Goal: Information Seeking & Learning: Learn about a topic

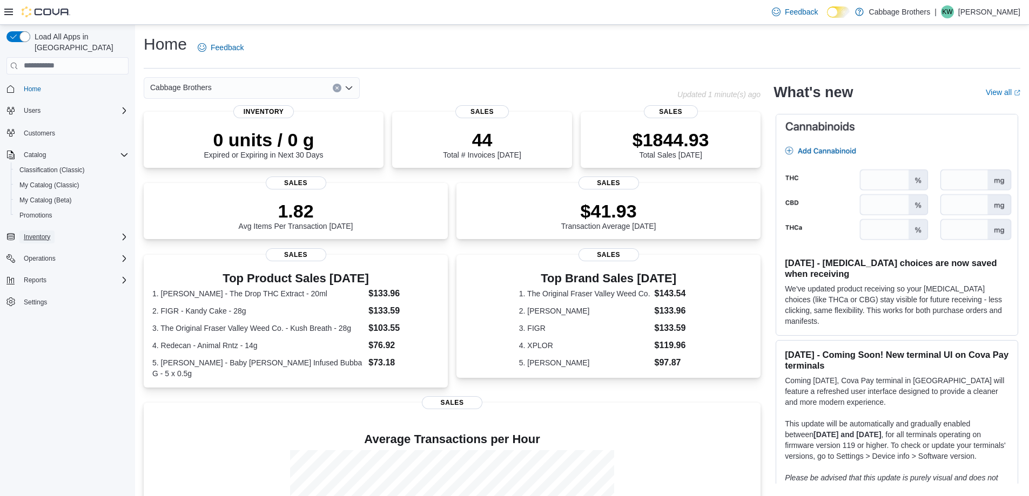
click at [36, 233] on span "Inventory" at bounding box center [37, 237] width 26 height 9
click at [39, 382] on span "Reports" at bounding box center [35, 386] width 23 height 9
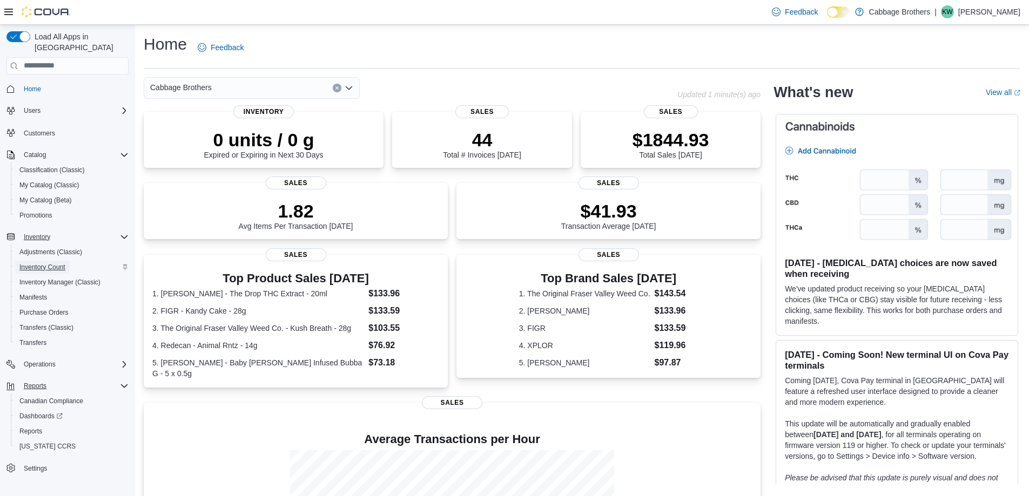
click at [53, 263] on span "Inventory Count" at bounding box center [42, 267] width 46 height 9
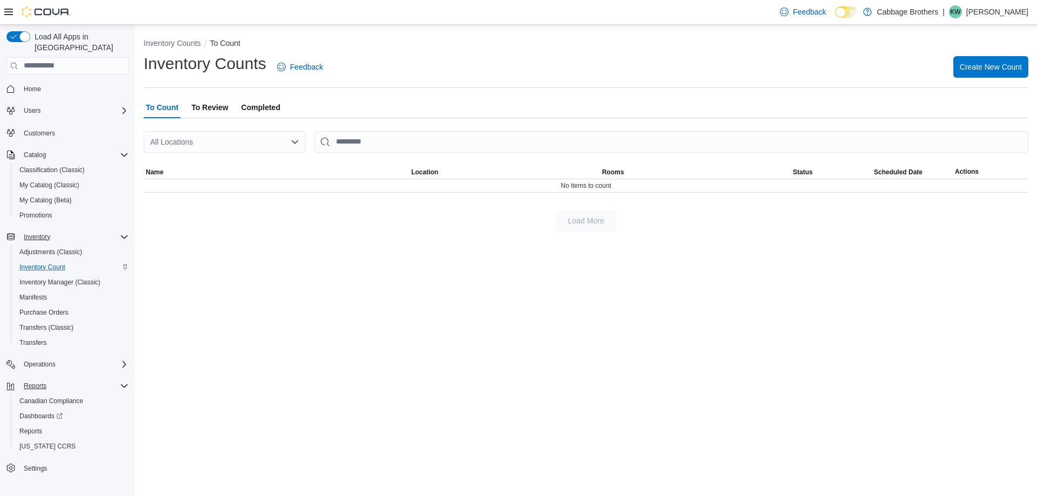
click at [272, 143] on div "All Locations" at bounding box center [225, 142] width 162 height 22
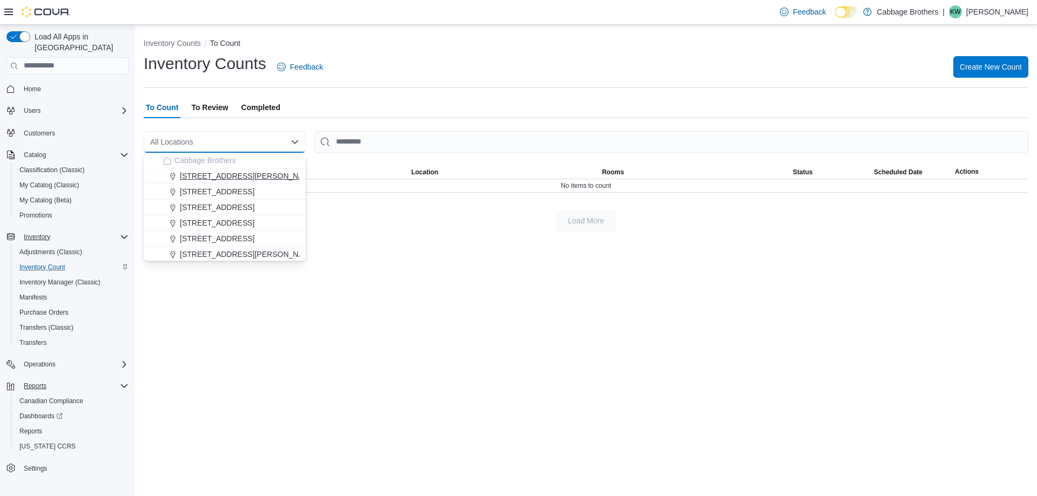
click at [216, 172] on span "192 Locke St S" at bounding box center [248, 176] width 137 height 11
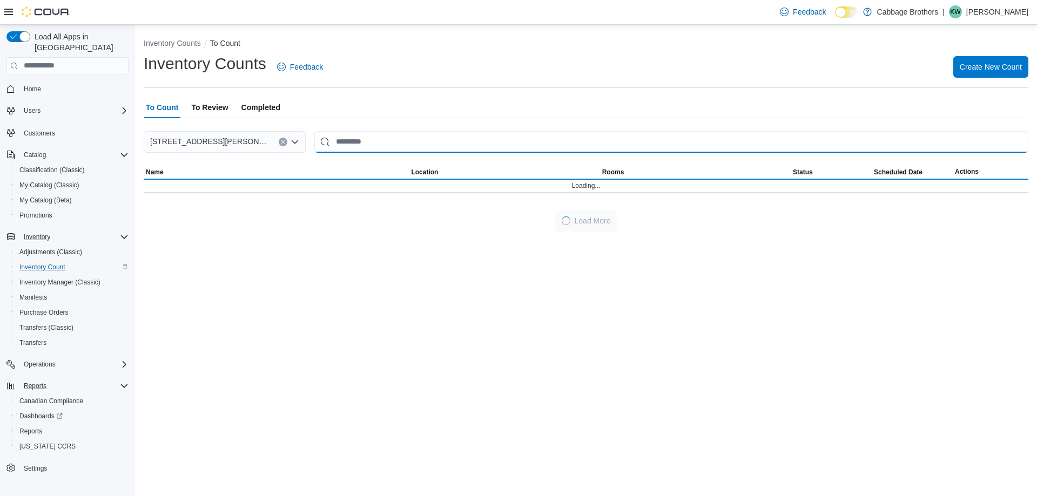
drag, startPoint x: 349, startPoint y: 145, endPoint x: 360, endPoint y: 144, distance: 10.9
click at [353, 144] on input "This is a search bar. After typing your query, hit enter to filter the results …" at bounding box center [671, 142] width 714 height 22
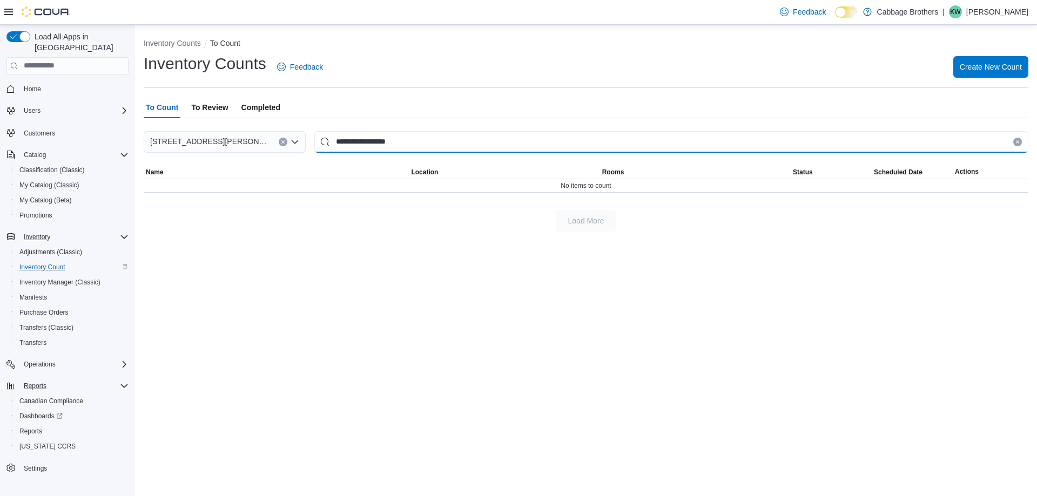
type input "**********"
click at [326, 144] on input "**********" at bounding box center [671, 142] width 714 height 22
click at [1019, 141] on icon "Clear input" at bounding box center [1017, 141] width 3 height 3
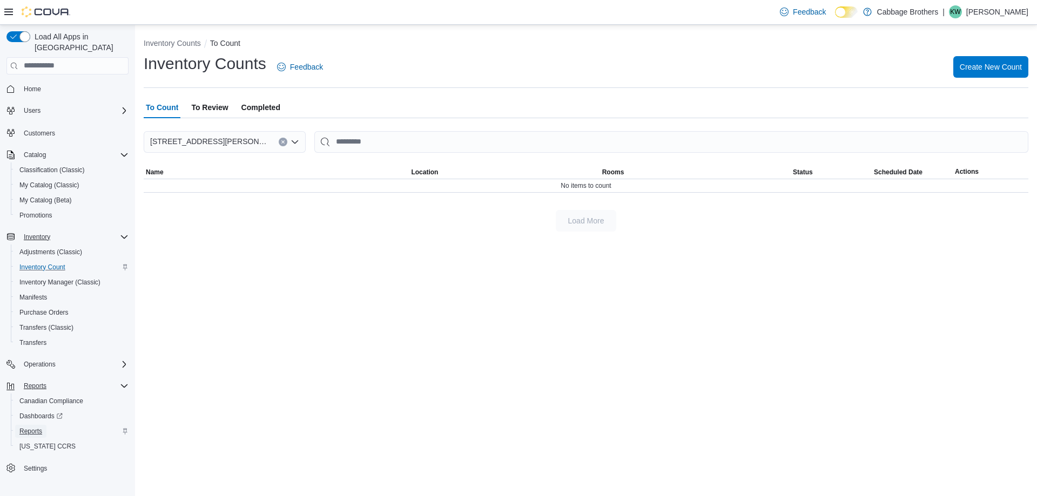
click at [37, 427] on span "Reports" at bounding box center [30, 431] width 23 height 9
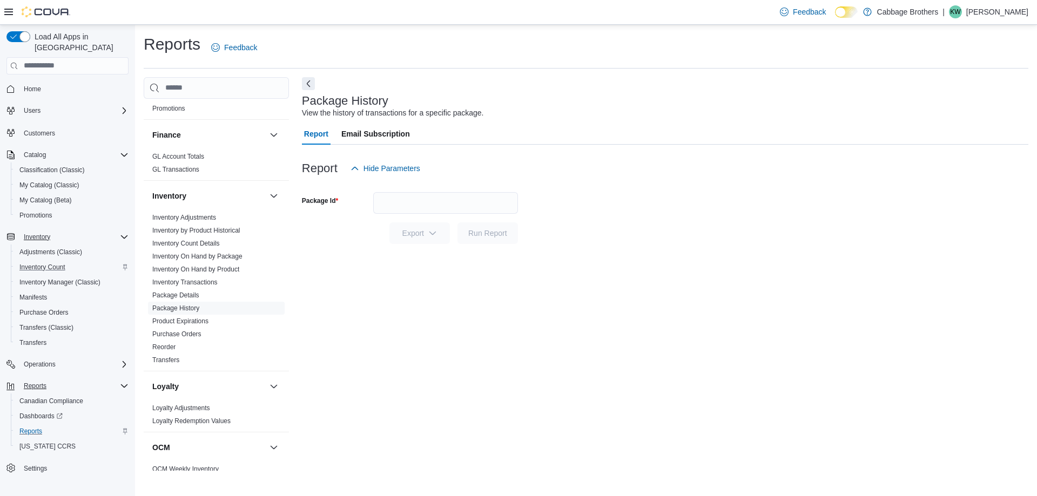
scroll to position [267, 0]
click at [226, 264] on link "Inventory On Hand by Product" at bounding box center [195, 265] width 87 height 8
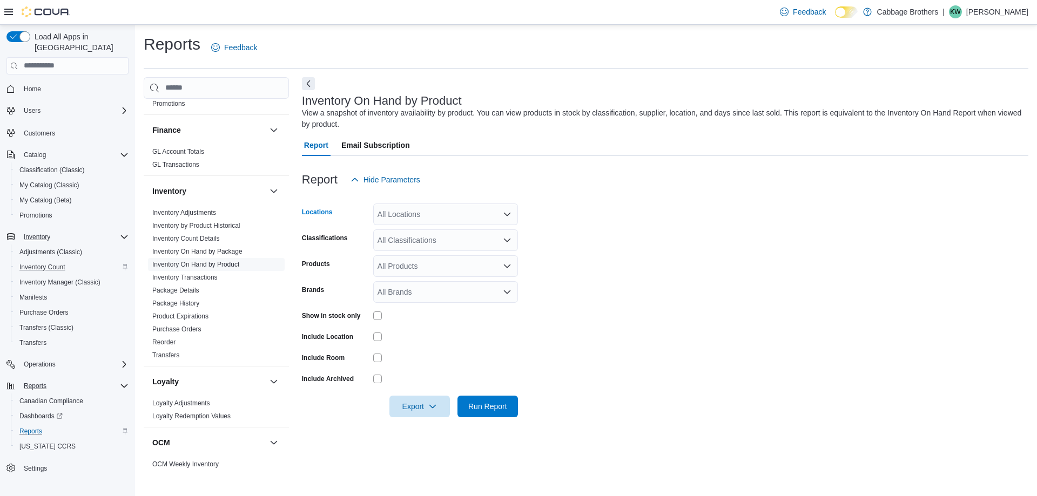
click at [441, 218] on div "All Locations" at bounding box center [445, 215] width 145 height 22
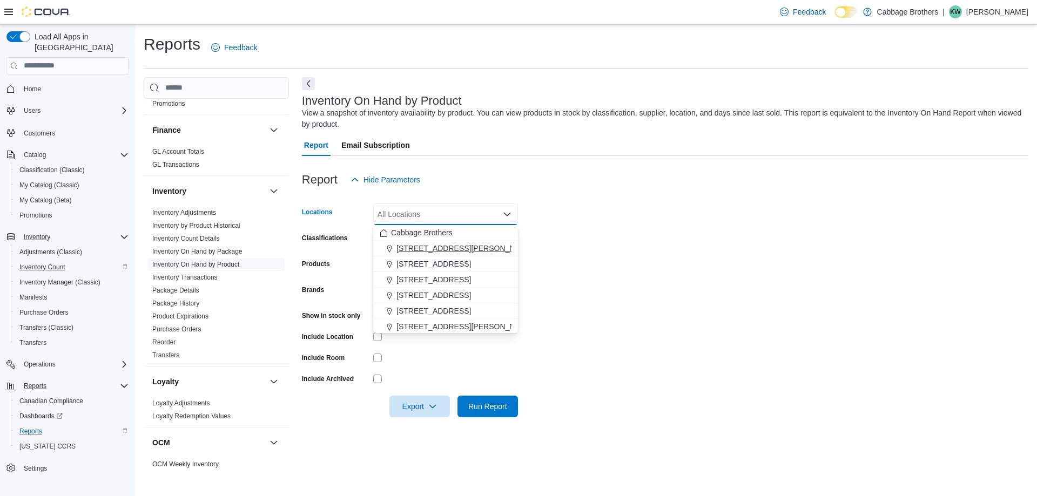
click at [440, 248] on span "192 Locke St S" at bounding box center [464, 248] width 137 height 11
click at [587, 292] on form "Locations 192 Locke St S Combo box. Selected. 192 Locke St S. Press Backspace t…" at bounding box center [665, 304] width 726 height 227
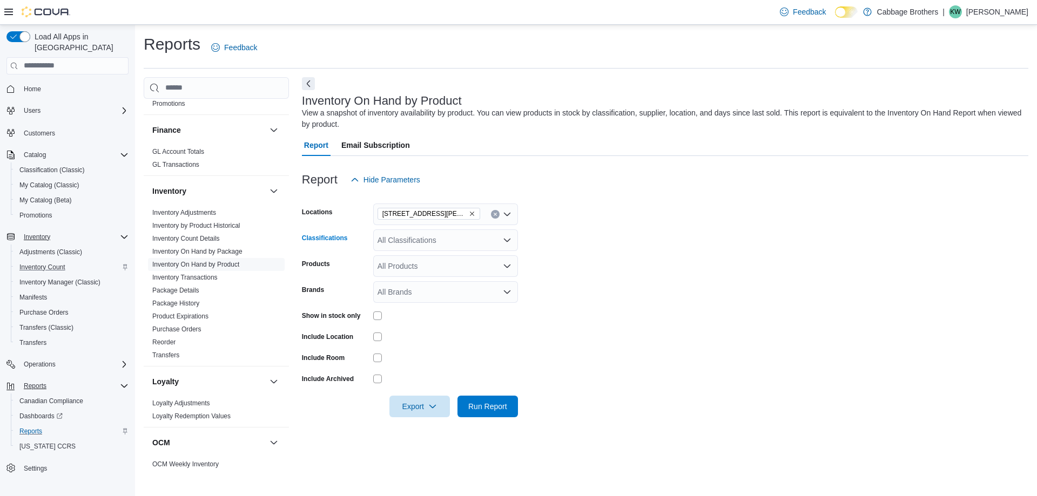
click at [510, 240] on icon "Open list of options" at bounding box center [507, 240] width 9 height 9
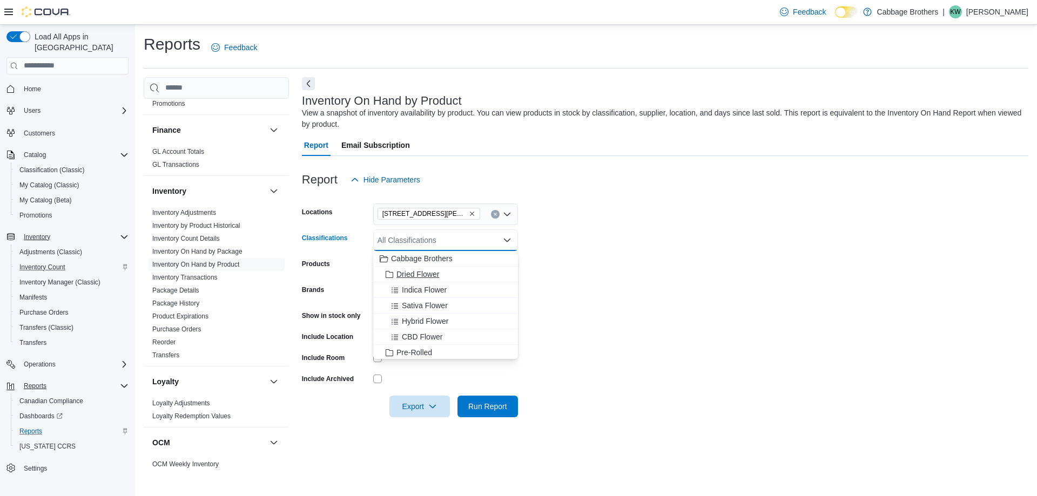
click at [418, 272] on span "Dried Flower" at bounding box center [417, 274] width 43 height 11
click at [433, 302] on span "Hybrid Flower" at bounding box center [425, 305] width 46 height 11
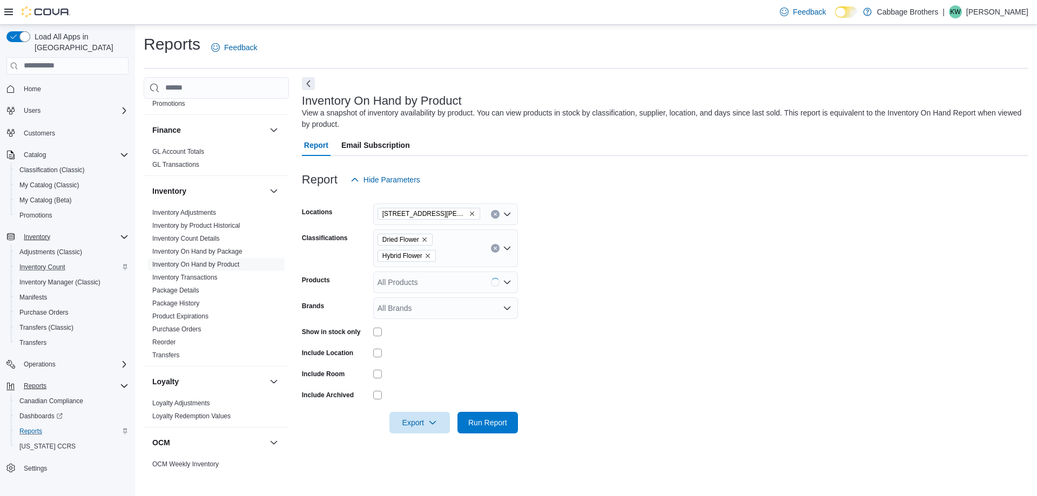
click at [595, 295] on form "Locations 192 Locke St S Classifications Dried Flower Hybrid Flower Products Al…" at bounding box center [665, 312] width 726 height 243
click at [509, 285] on icon "Open list of options" at bounding box center [507, 282] width 9 height 9
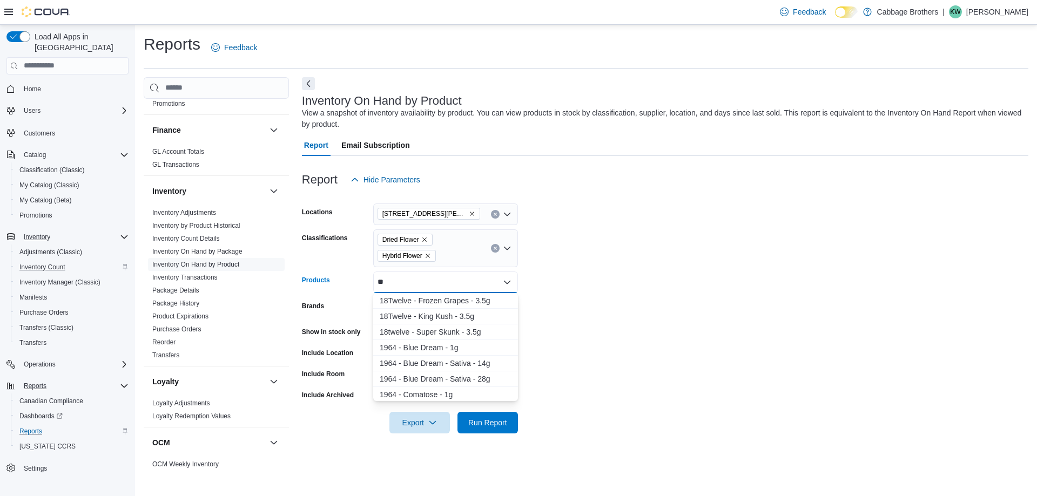
type input "*"
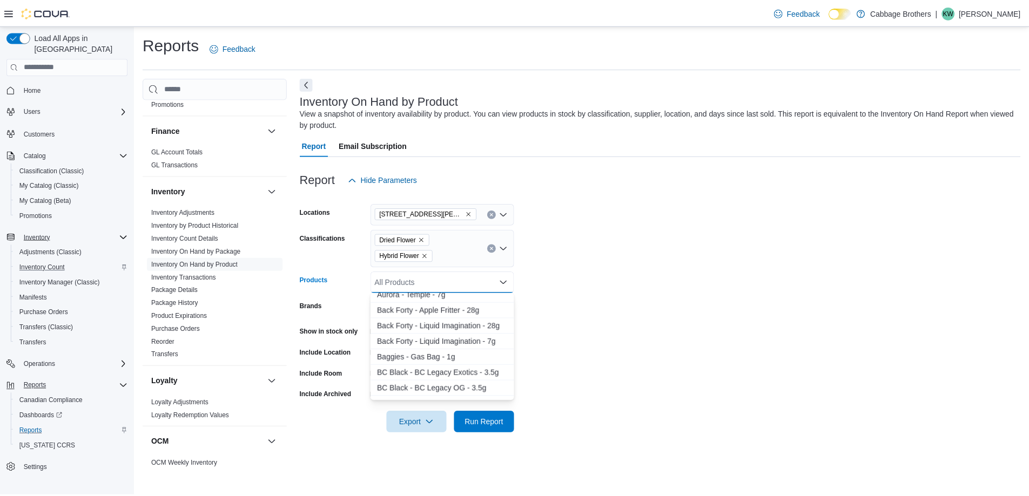
scroll to position [1728, 0]
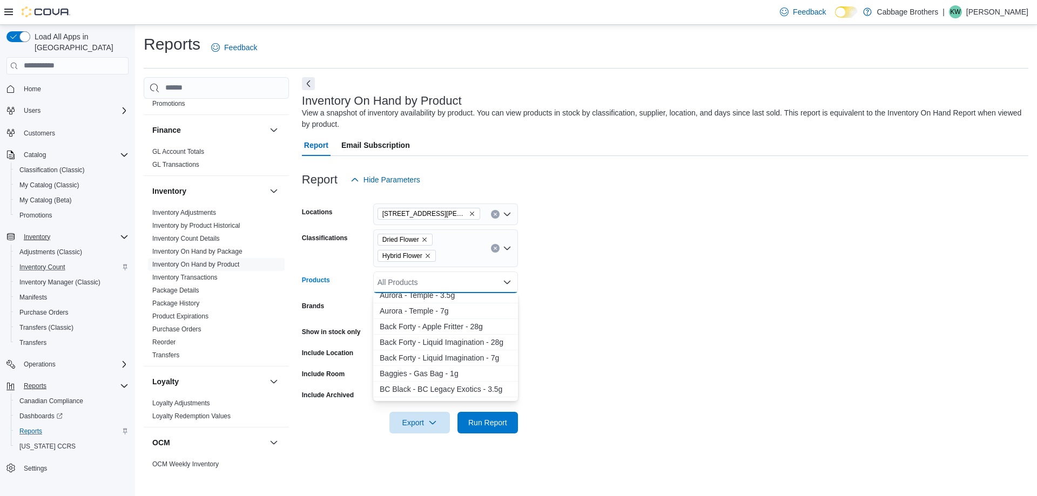
click at [564, 338] on form "Locations 192 Locke St S Classifications Dried Flower Hybrid Flower Products Al…" at bounding box center [665, 312] width 726 height 243
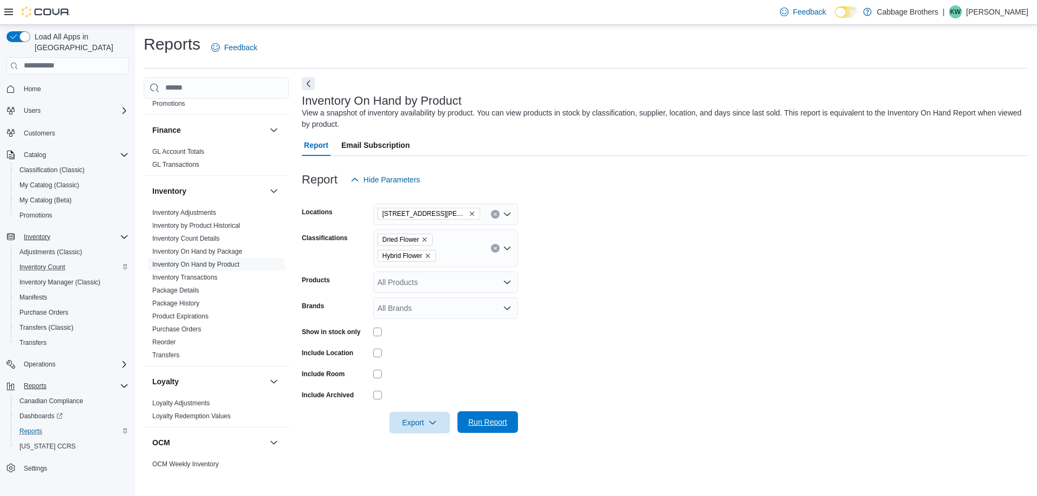
click at [491, 425] on span "Run Report" at bounding box center [487, 422] width 39 height 11
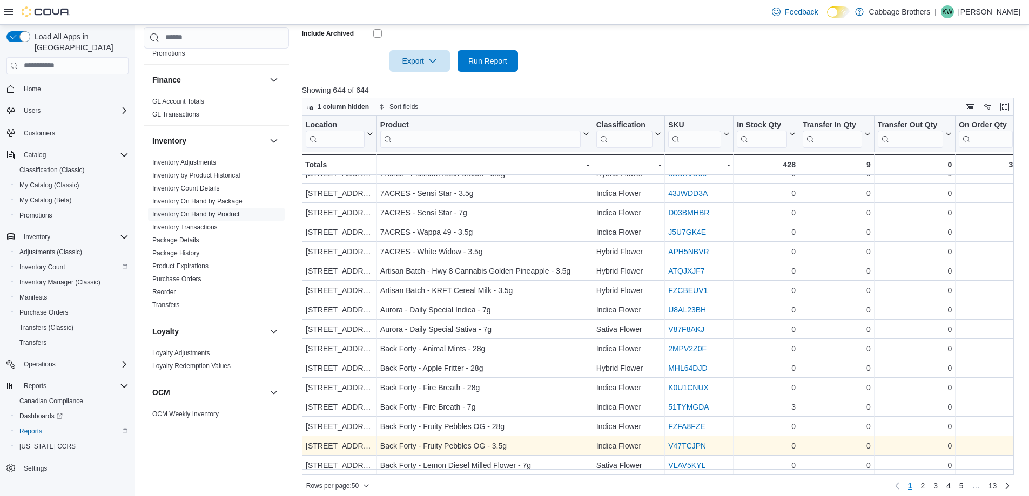
scroll to position [369, 0]
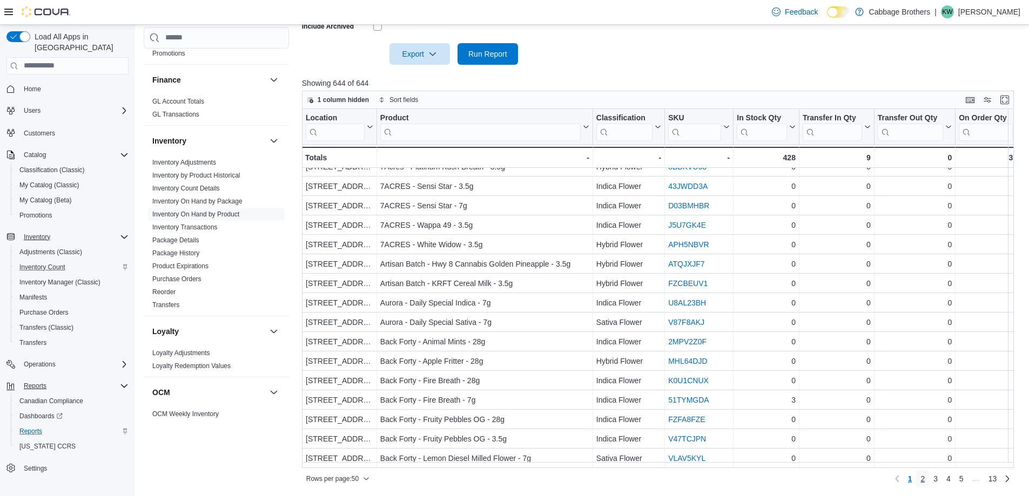
click at [925, 476] on span "2" at bounding box center [922, 479] width 4 height 11
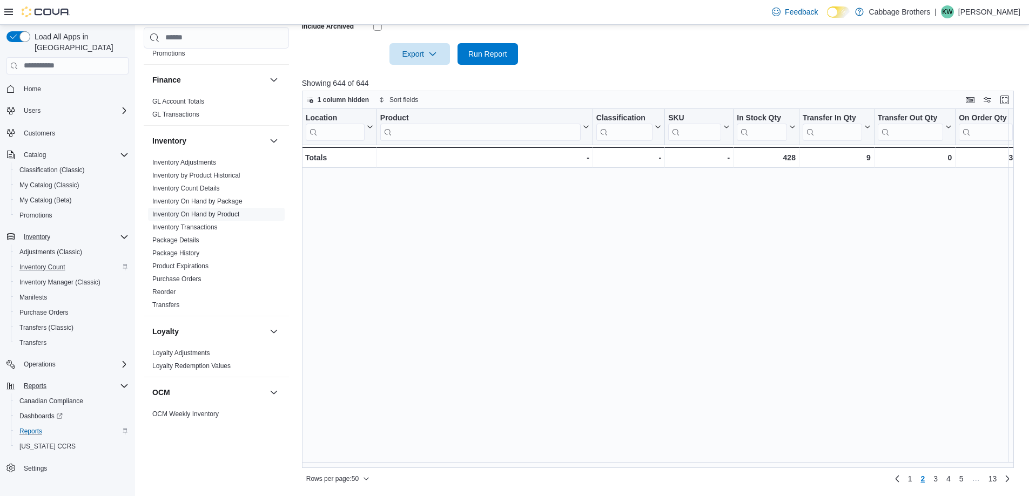
scroll to position [0, 0]
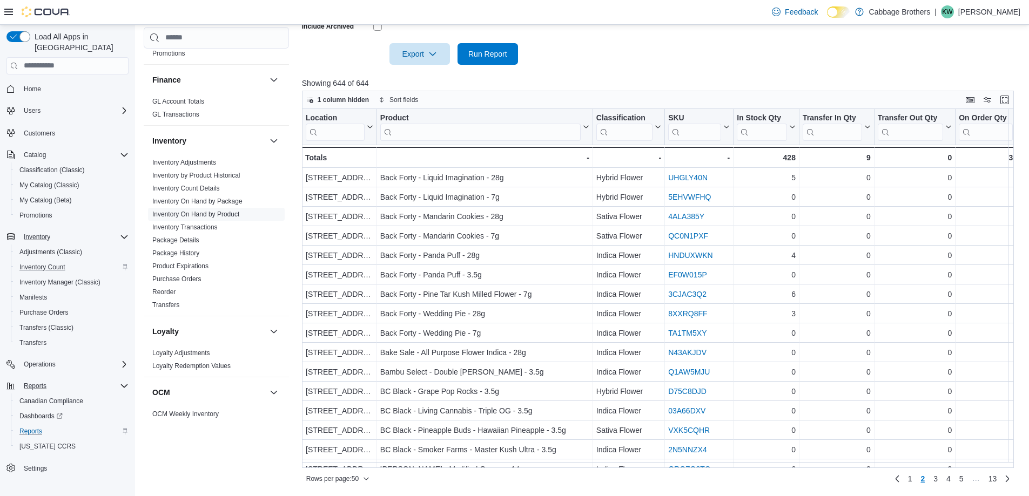
click at [574, 68] on div at bounding box center [661, 71] width 719 height 13
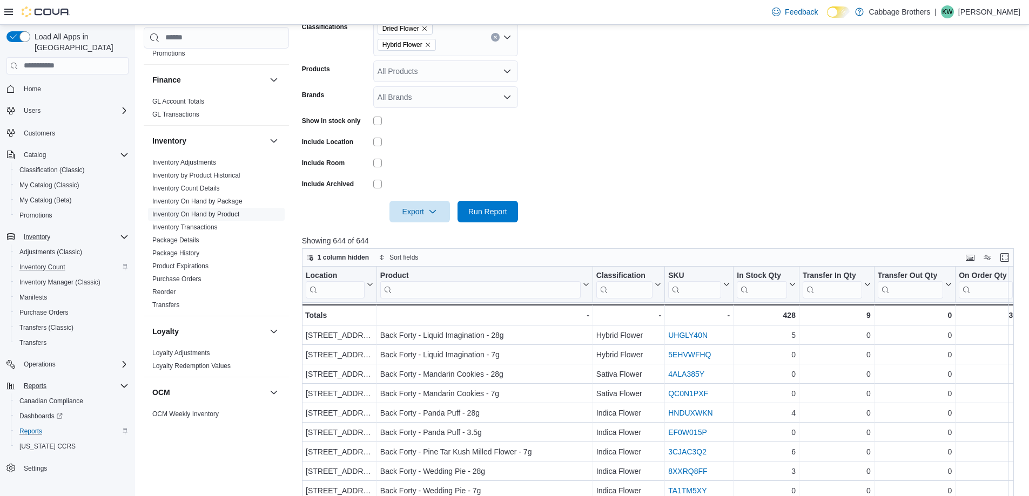
scroll to position [45, 0]
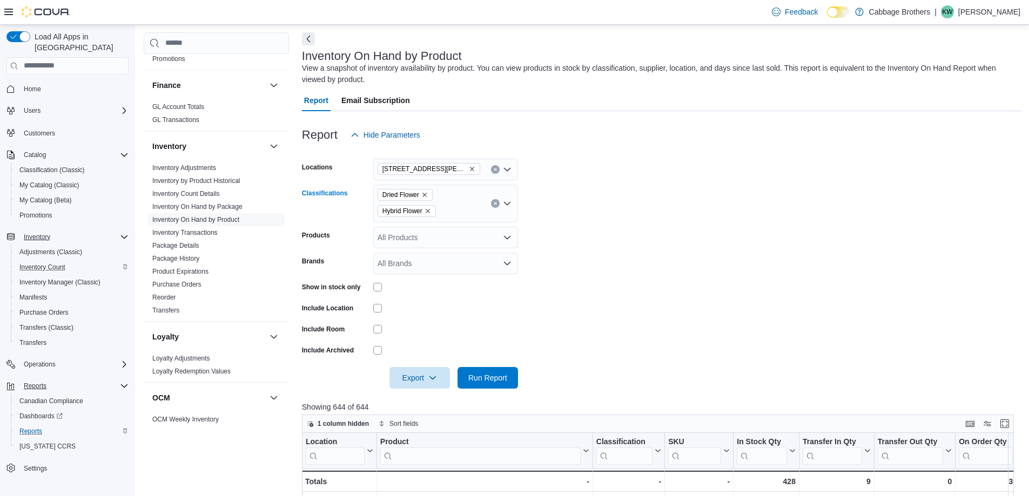
click at [430, 211] on icon "Remove Hybrid Flower from selection in this group" at bounding box center [428, 211] width 6 height 6
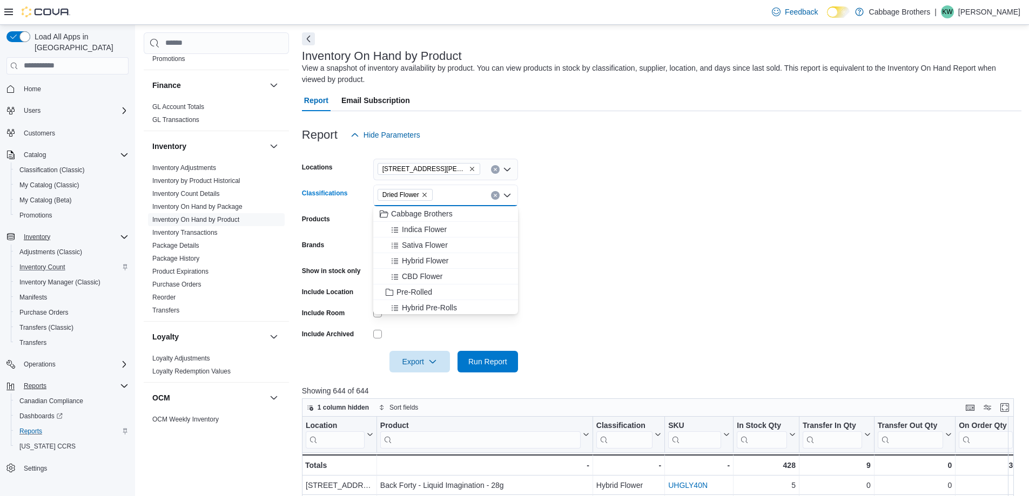
click at [620, 258] on form "Locations 192 Locke St S Classifications Dried Flower Combo box. Selected. Drie…" at bounding box center [661, 259] width 719 height 227
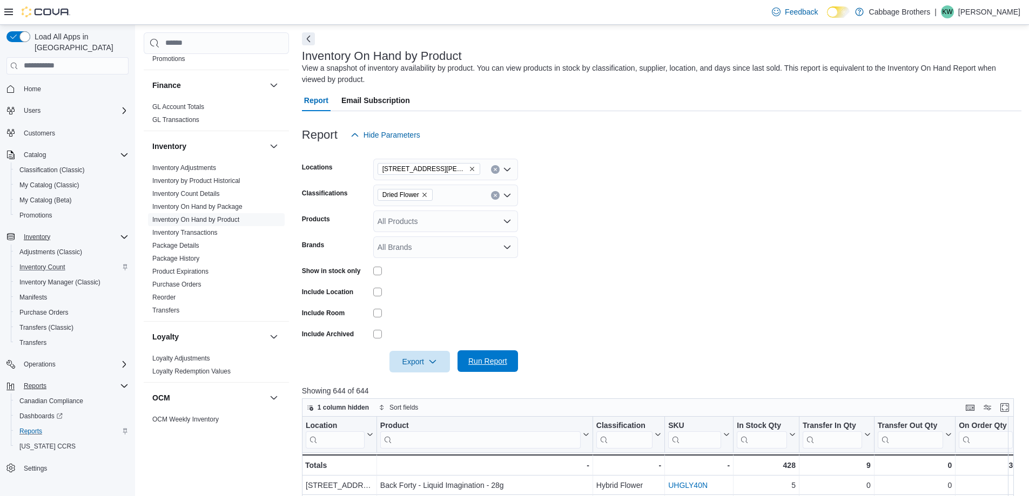
click at [486, 362] on span "Run Report" at bounding box center [487, 361] width 39 height 11
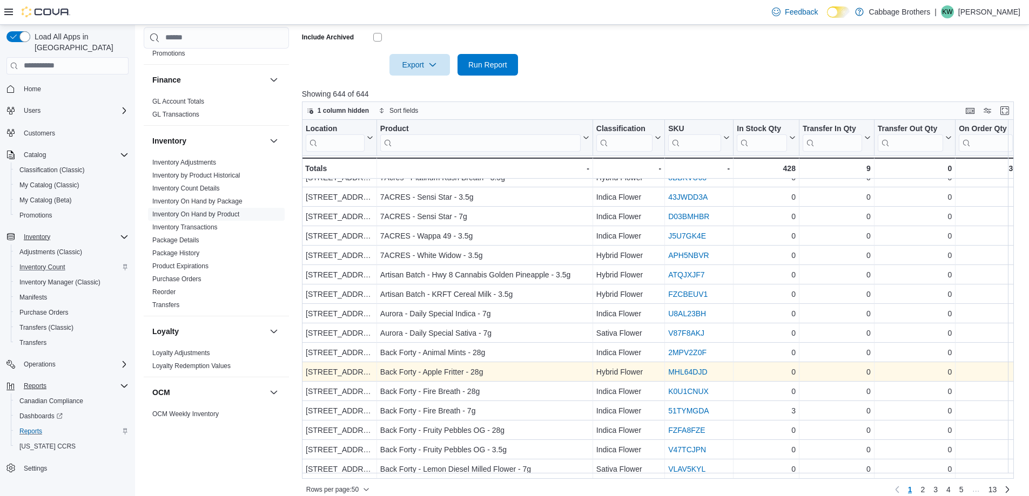
scroll to position [353, 0]
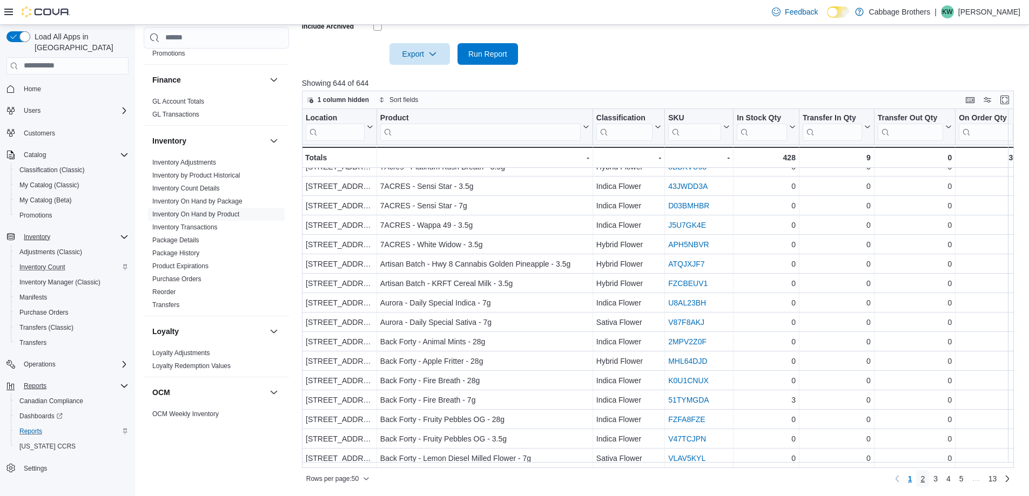
click at [925, 476] on span "2" at bounding box center [922, 479] width 4 height 11
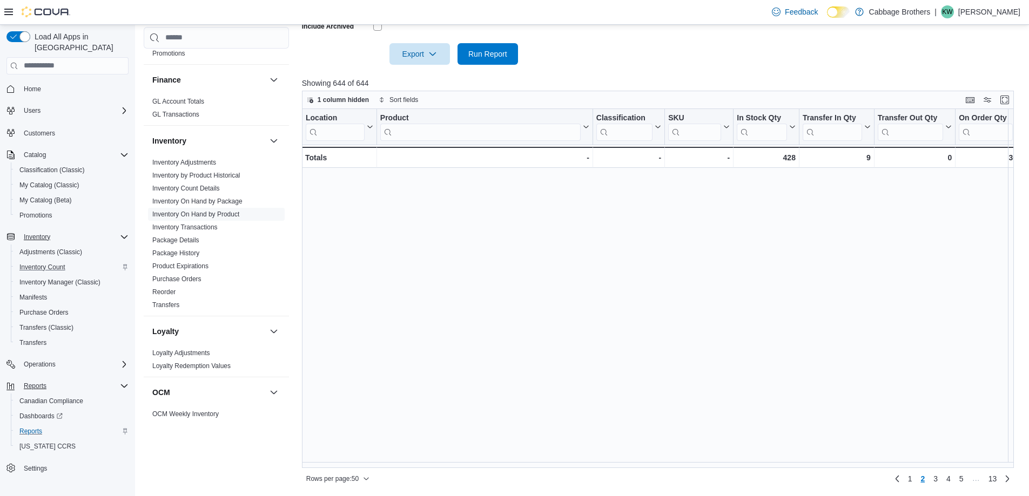
scroll to position [0, 0]
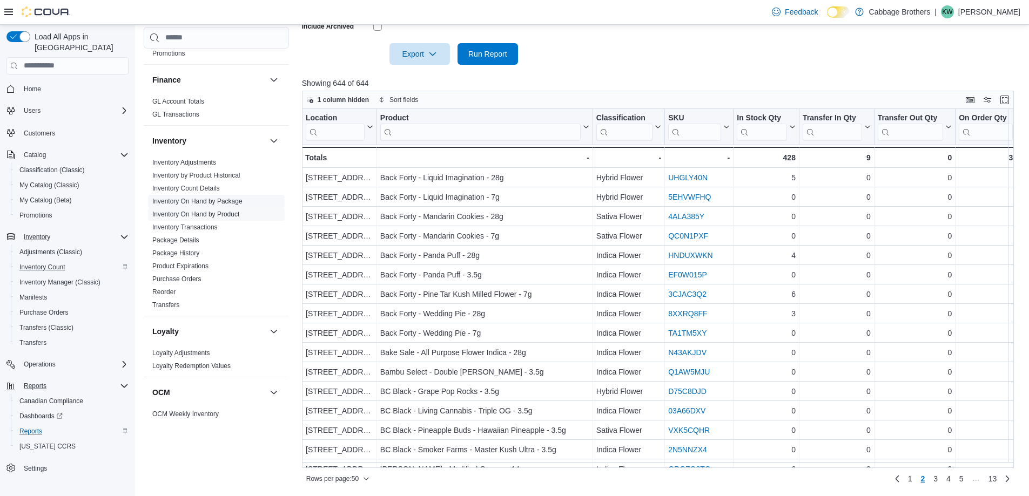
click at [222, 200] on link "Inventory On Hand by Package" at bounding box center [197, 202] width 90 height 8
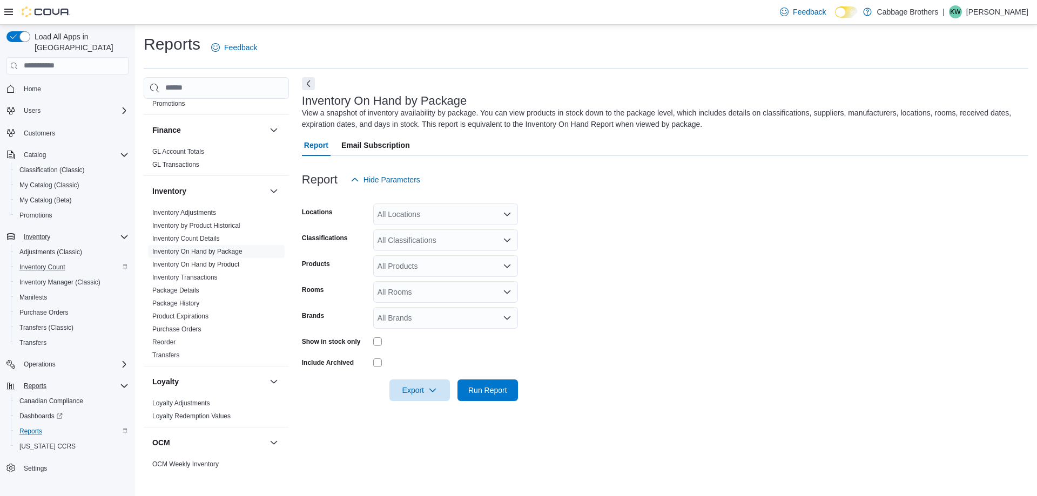
click at [415, 217] on div "All Locations" at bounding box center [445, 215] width 145 height 22
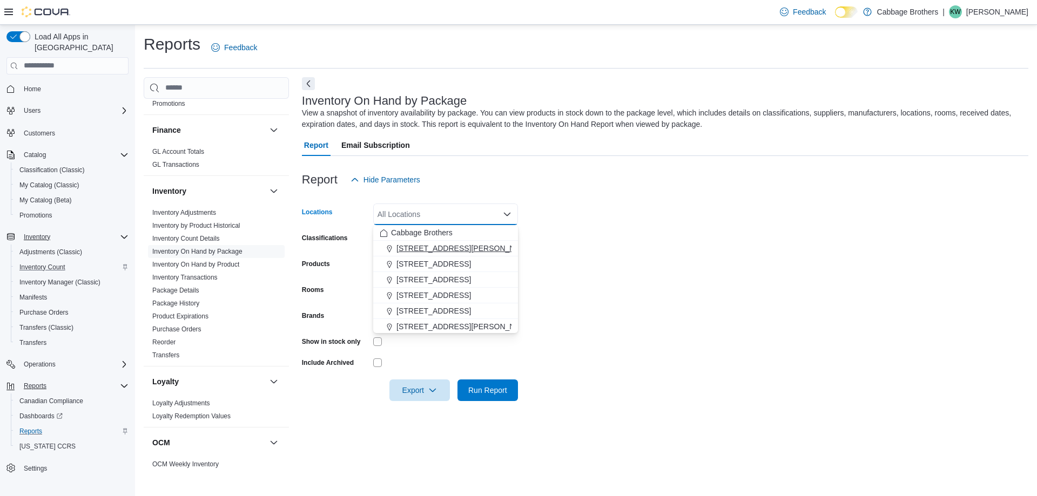
click at [430, 245] on span "192 Locke St S" at bounding box center [464, 248] width 137 height 11
click at [567, 281] on form "Locations 192 Locke St S Combo box. Selected. 192 Locke St S. Press Backspace t…" at bounding box center [665, 296] width 726 height 211
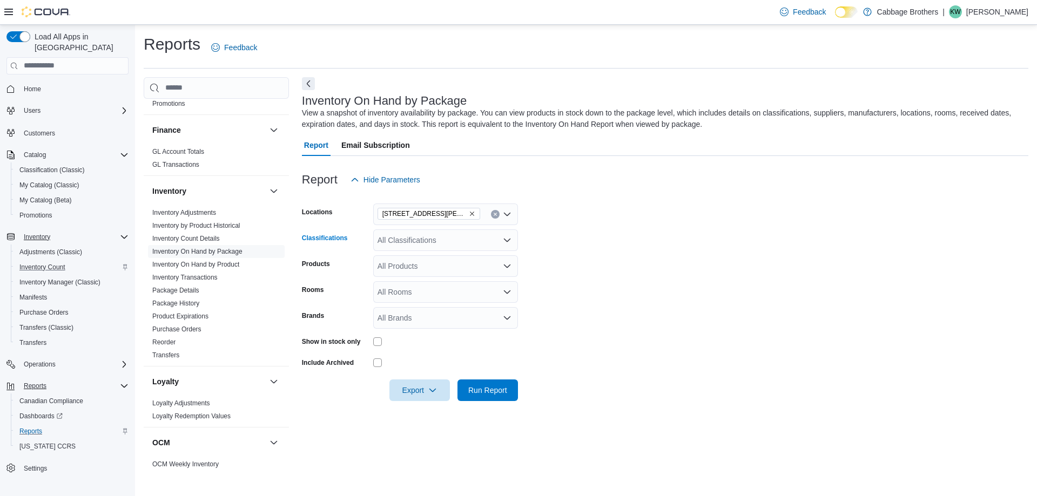
click at [503, 238] on icon "Open list of options" at bounding box center [507, 240] width 9 height 9
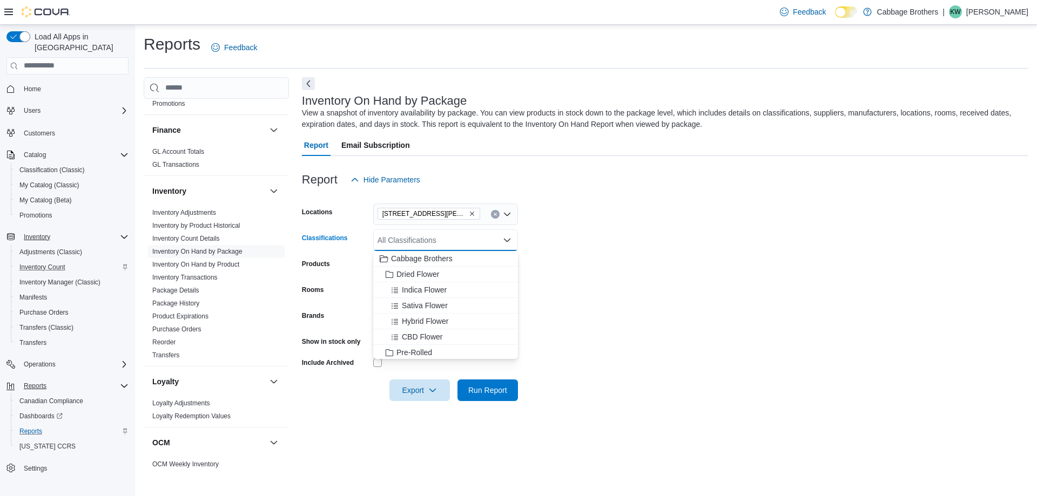
drag, startPoint x: 604, startPoint y: 276, endPoint x: 590, endPoint y: 278, distance: 14.2
click at [604, 277] on form "Locations 192 Locke St S Classifications All Classifications Combo box. Selecte…" at bounding box center [665, 296] width 726 height 211
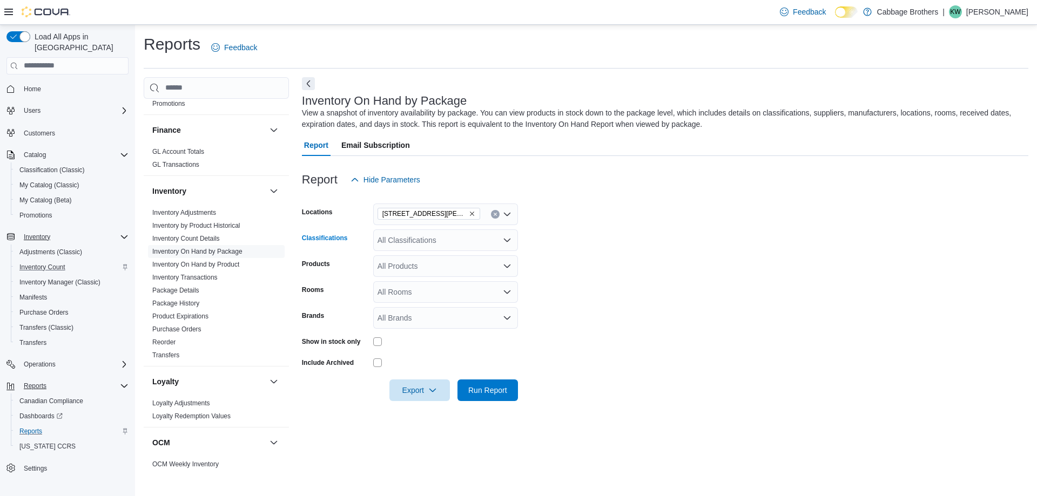
click at [509, 236] on icon "Open list of options" at bounding box center [507, 240] width 9 height 9
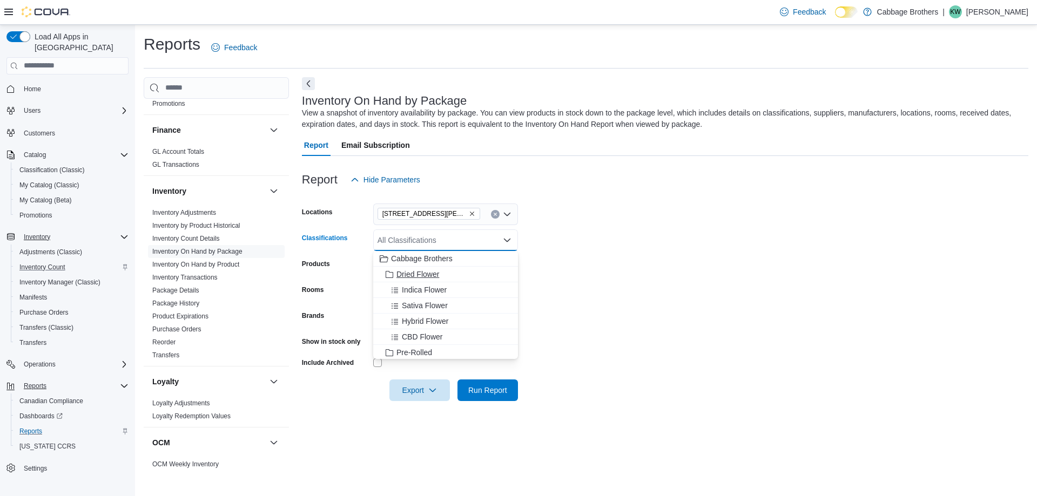
click at [427, 272] on span "Dried Flower" at bounding box center [417, 274] width 43 height 11
click at [430, 302] on span "Hybrid Flower" at bounding box center [425, 305] width 46 height 11
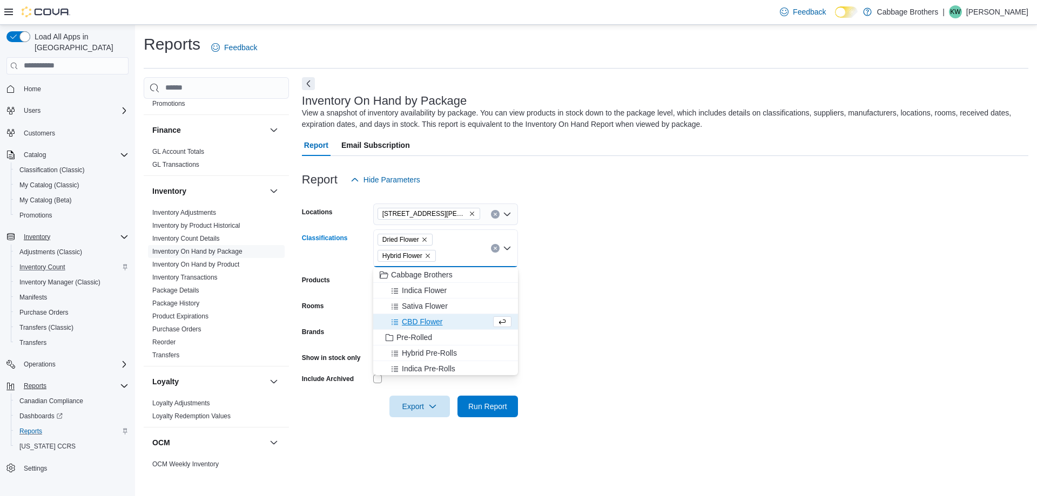
drag, startPoint x: 601, startPoint y: 320, endPoint x: 595, endPoint y: 321, distance: 6.0
click at [597, 320] on form "Locations 192 Locke St S Classifications Dried Flower Hybrid Flower Combo box. …" at bounding box center [665, 304] width 726 height 227
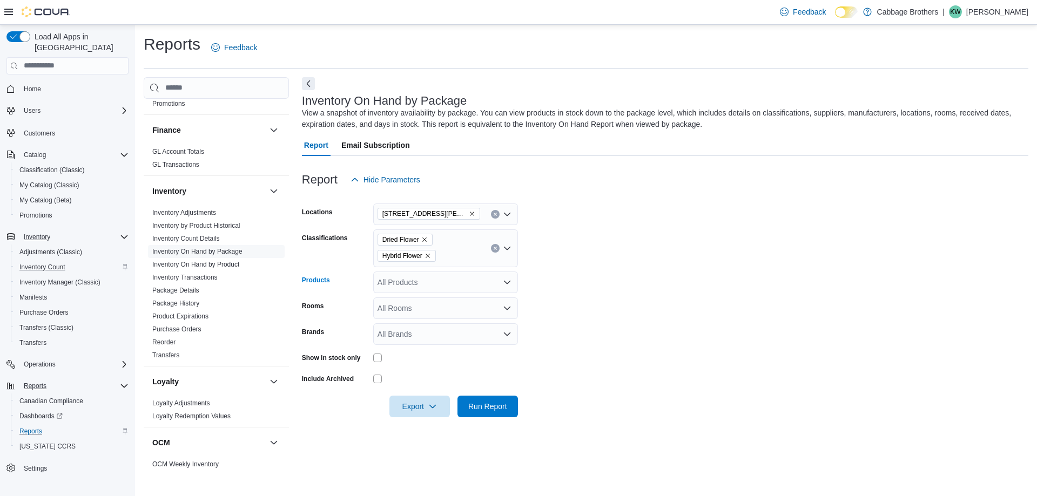
click at [474, 283] on div "All Products" at bounding box center [445, 283] width 145 height 22
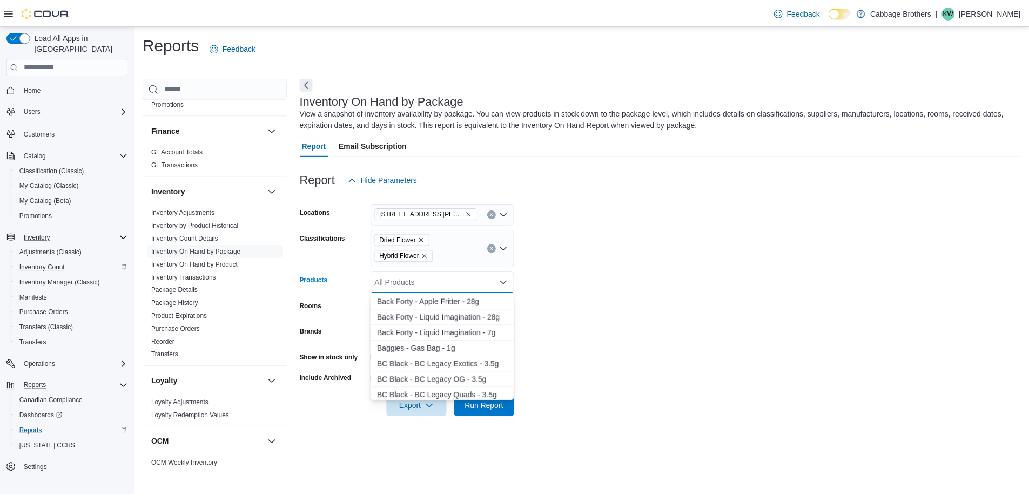
scroll to position [1728, 0]
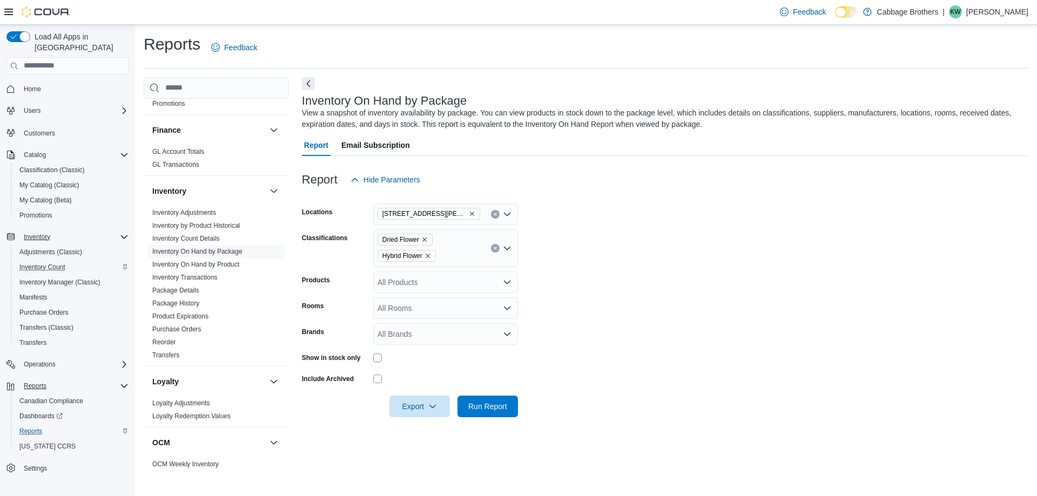
click at [586, 327] on form "Locations 192 Locke St S Classifications Dried Flower Hybrid Flower Products Al…" at bounding box center [665, 304] width 726 height 227
click at [483, 403] on span "Run Report" at bounding box center [487, 406] width 39 height 11
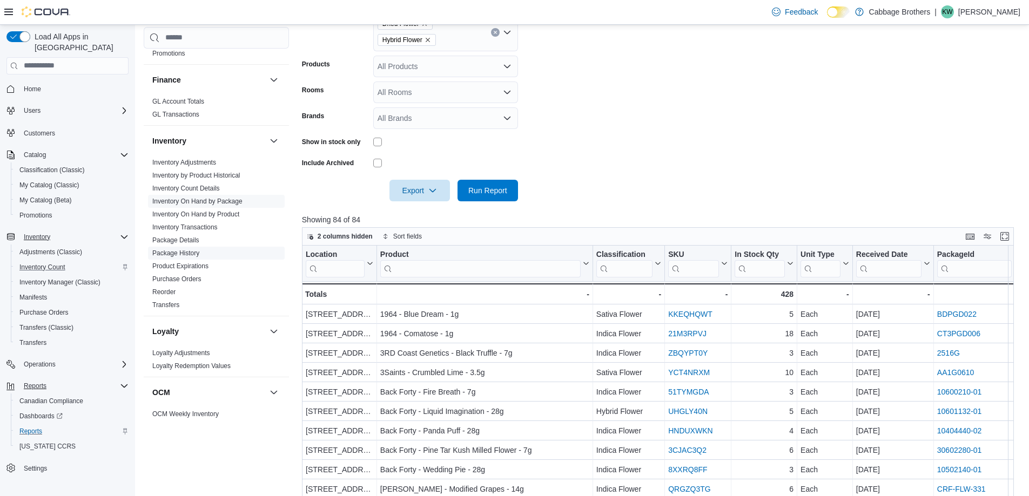
click at [183, 251] on link "Package History" at bounding box center [175, 254] width 47 height 8
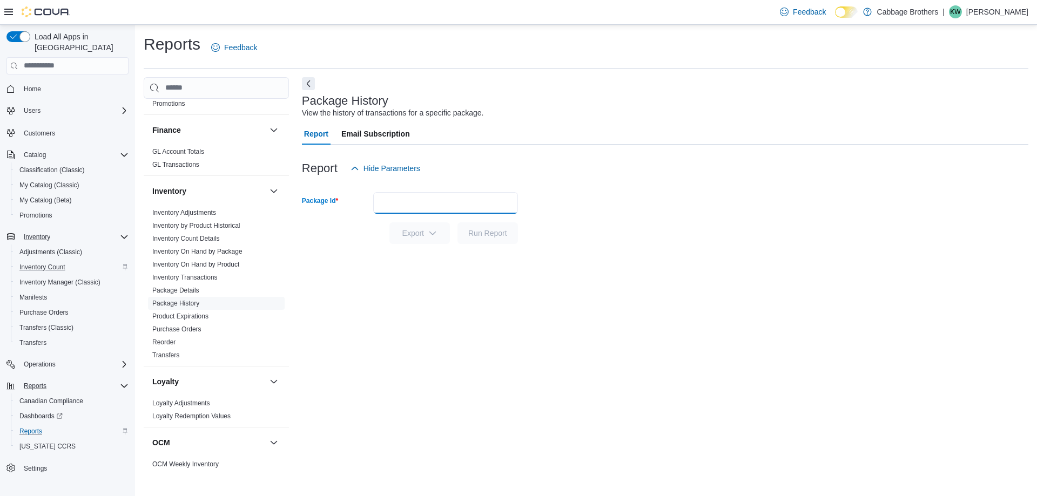
drag, startPoint x: 395, startPoint y: 205, endPoint x: 407, endPoint y: 199, distance: 13.1
click at [395, 200] on input "Package Id" at bounding box center [445, 203] width 145 height 22
type input "**********"
click at [474, 238] on span "Run Report" at bounding box center [488, 233] width 48 height 22
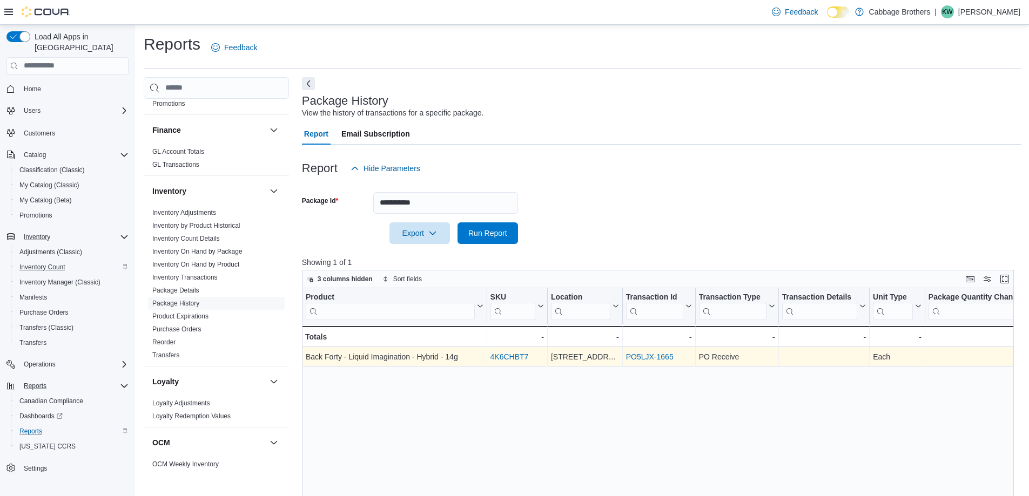
click at [640, 355] on link "PO5LJX-1665" at bounding box center [650, 357] width 48 height 9
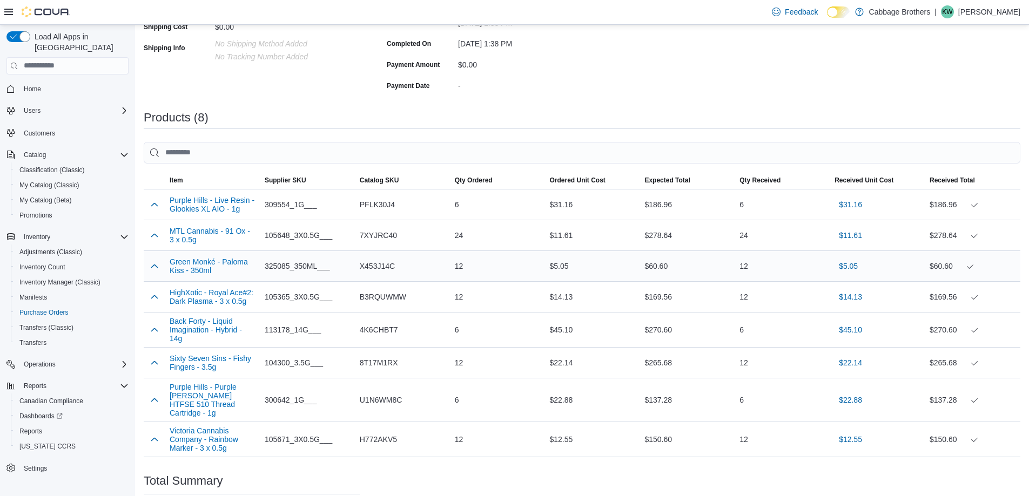
scroll to position [225, 0]
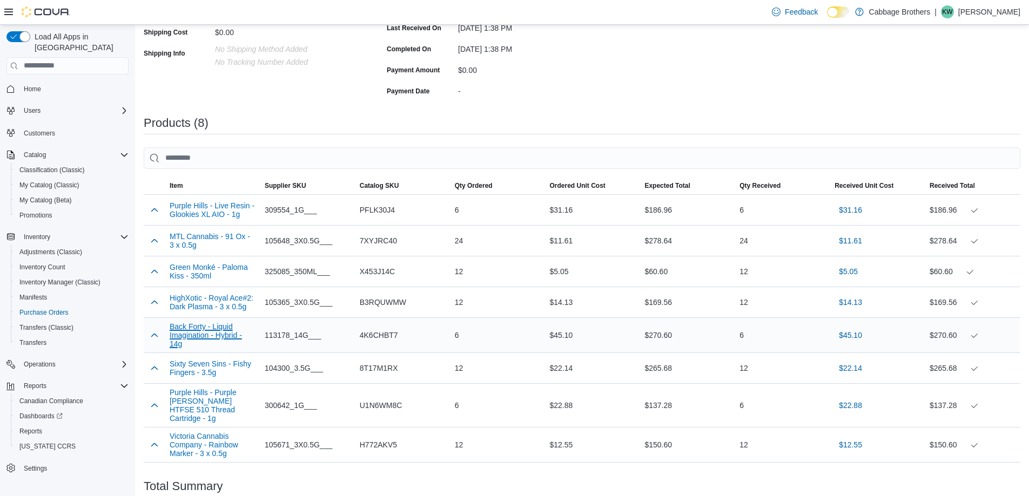
click at [192, 331] on button "Back Forty - Liquid Imagination - Hybrid - 14g" at bounding box center [213, 335] width 86 height 26
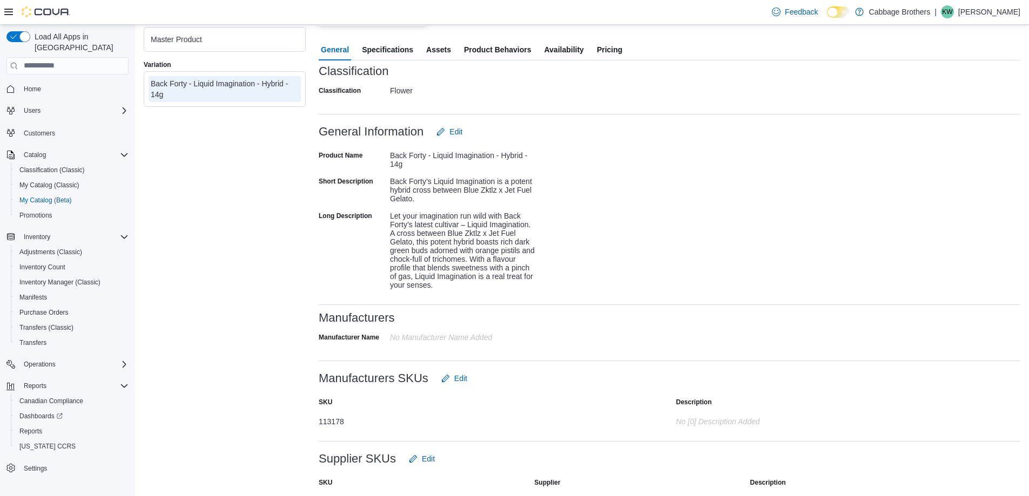
scroll to position [168, 0]
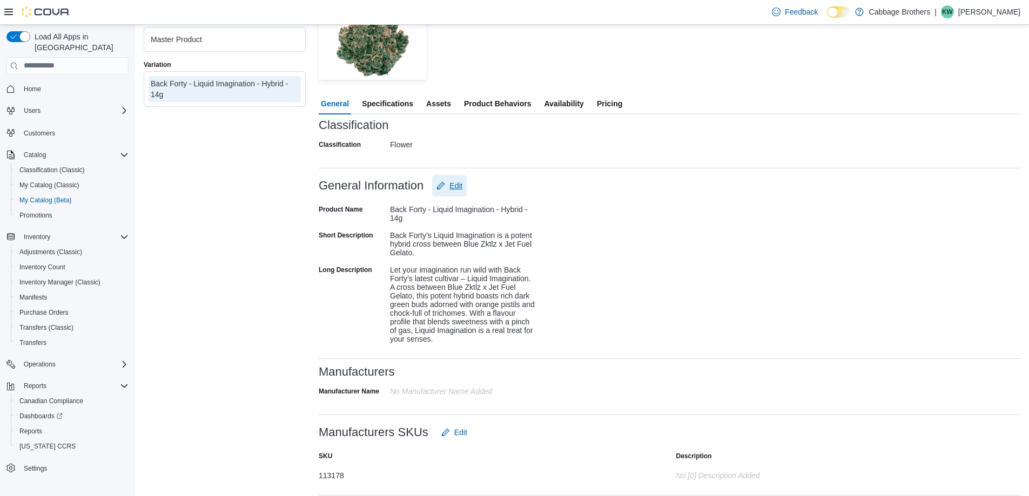
click at [456, 181] on span "Edit" at bounding box center [455, 185] width 13 height 11
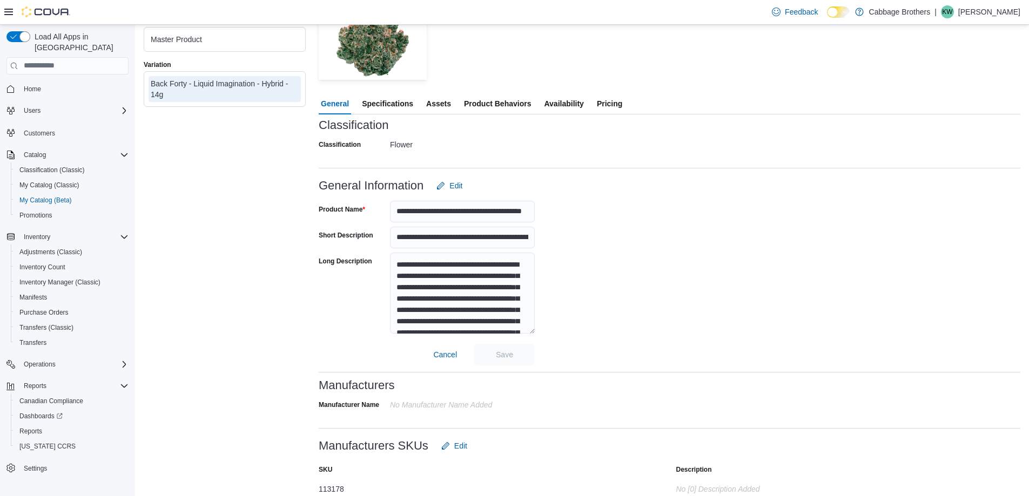
click at [608, 237] on div "**********" at bounding box center [670, 281] width 702 height 169
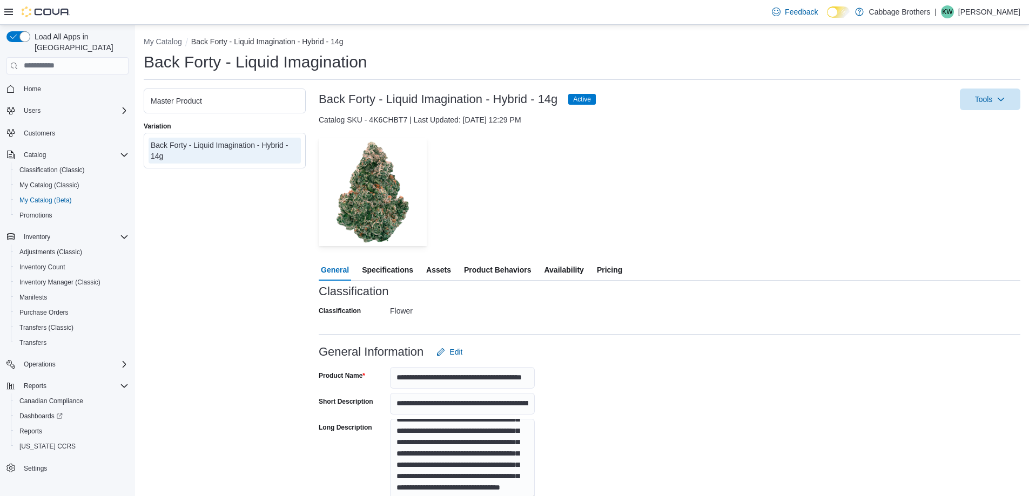
scroll to position [0, 0]
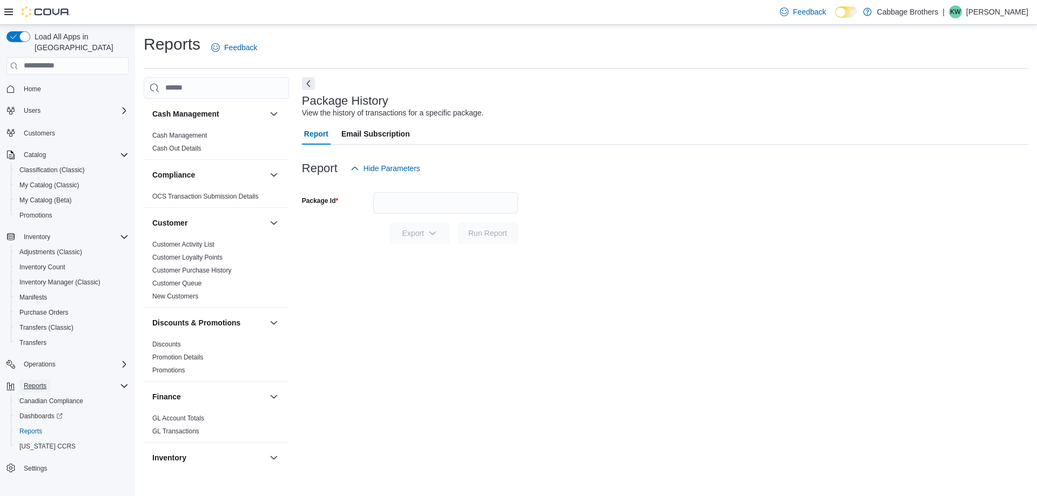
click at [40, 382] on span "Reports" at bounding box center [35, 386] width 23 height 9
click at [46, 382] on span "Reports" at bounding box center [35, 386] width 23 height 9
